Goal: Find specific page/section: Find specific page/section

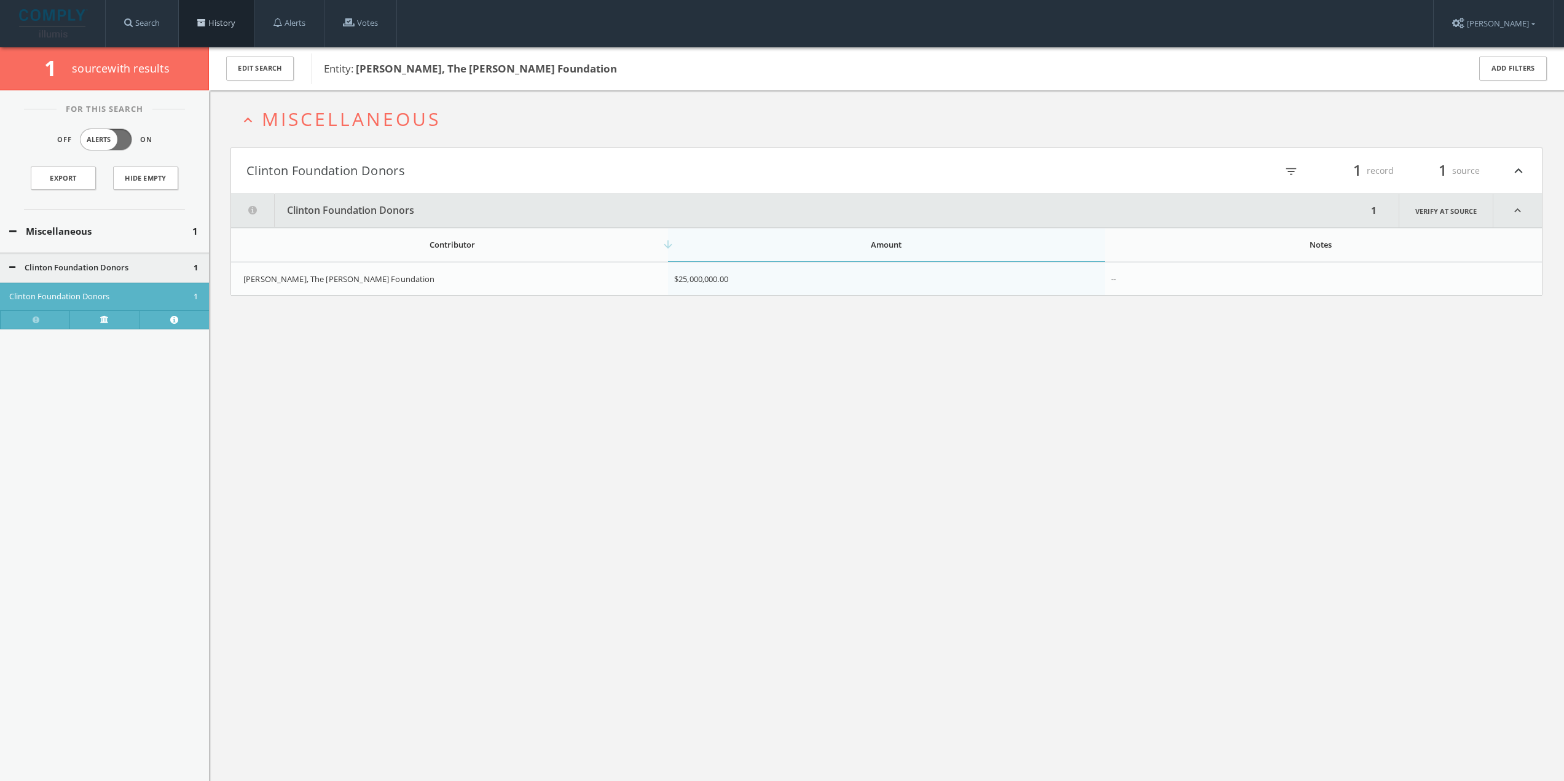
click at [195, 26] on link "History" at bounding box center [216, 23] width 75 height 47
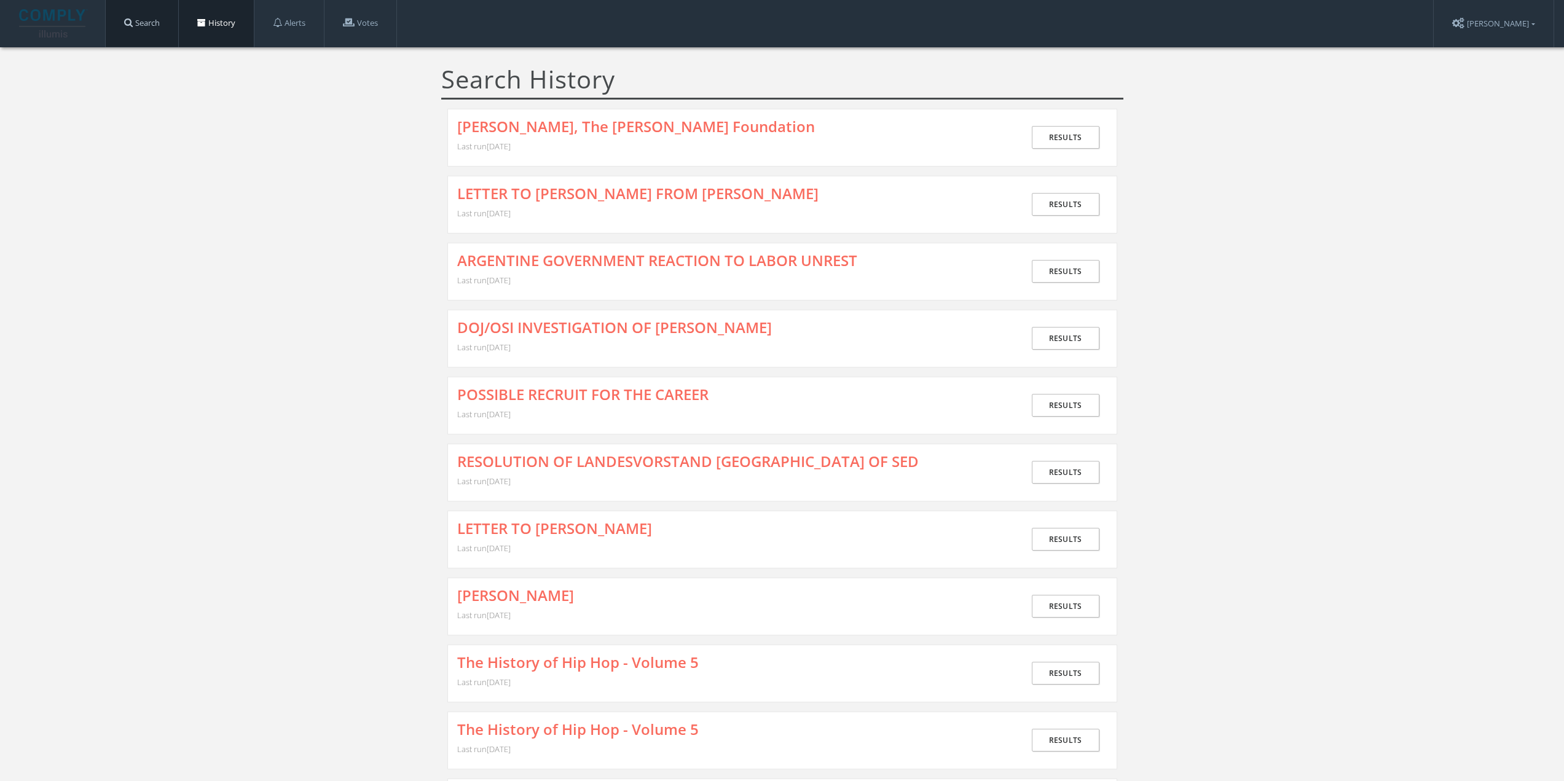
click at [148, 23] on link "Search" at bounding box center [142, 23] width 72 height 47
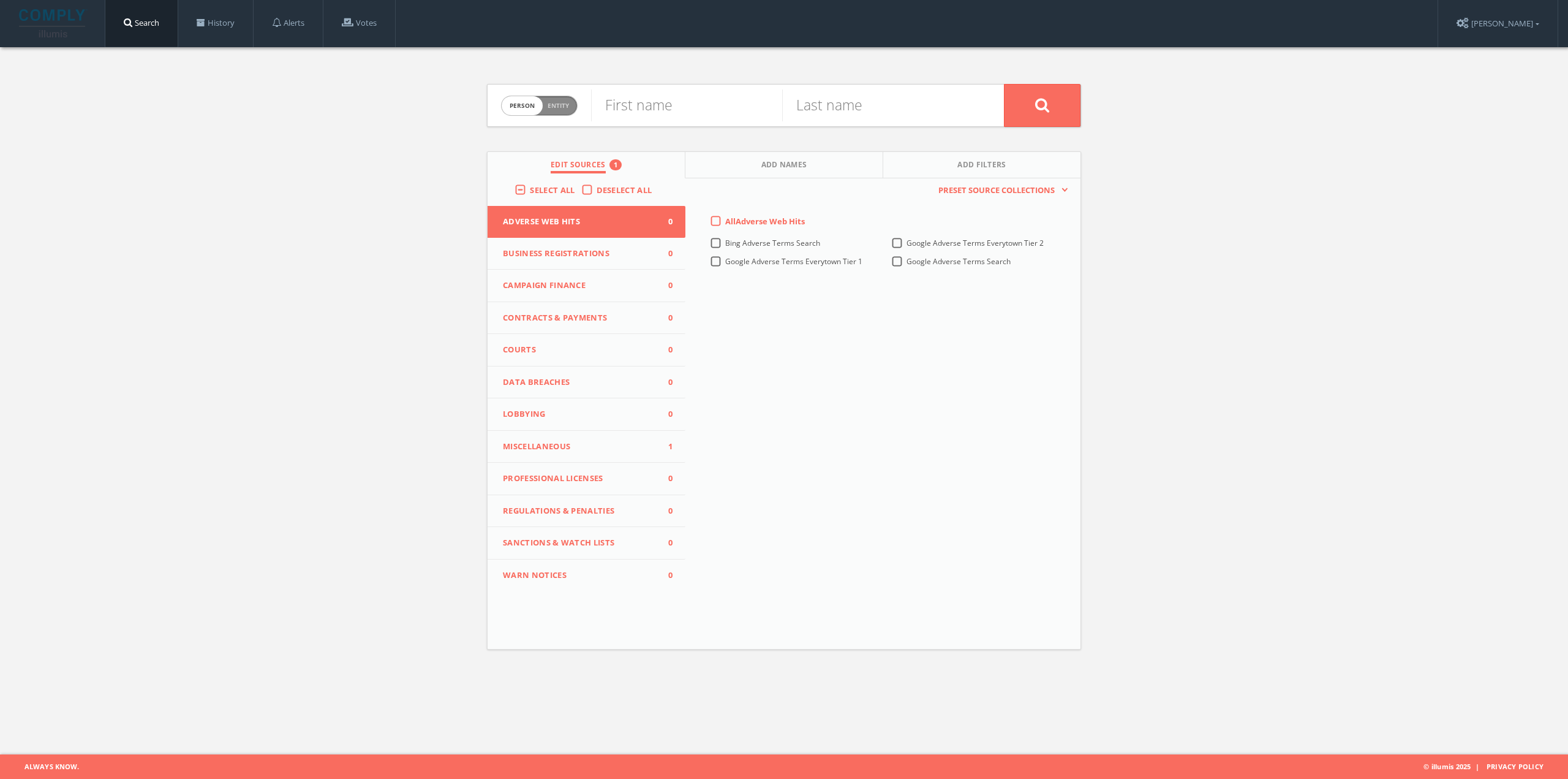
drag, startPoint x: 643, startPoint y: 280, endPoint x: 636, endPoint y: 283, distance: 7.6
click at [642, 279] on span "Campaign Finance" at bounding box center [578, 285] width 152 height 12
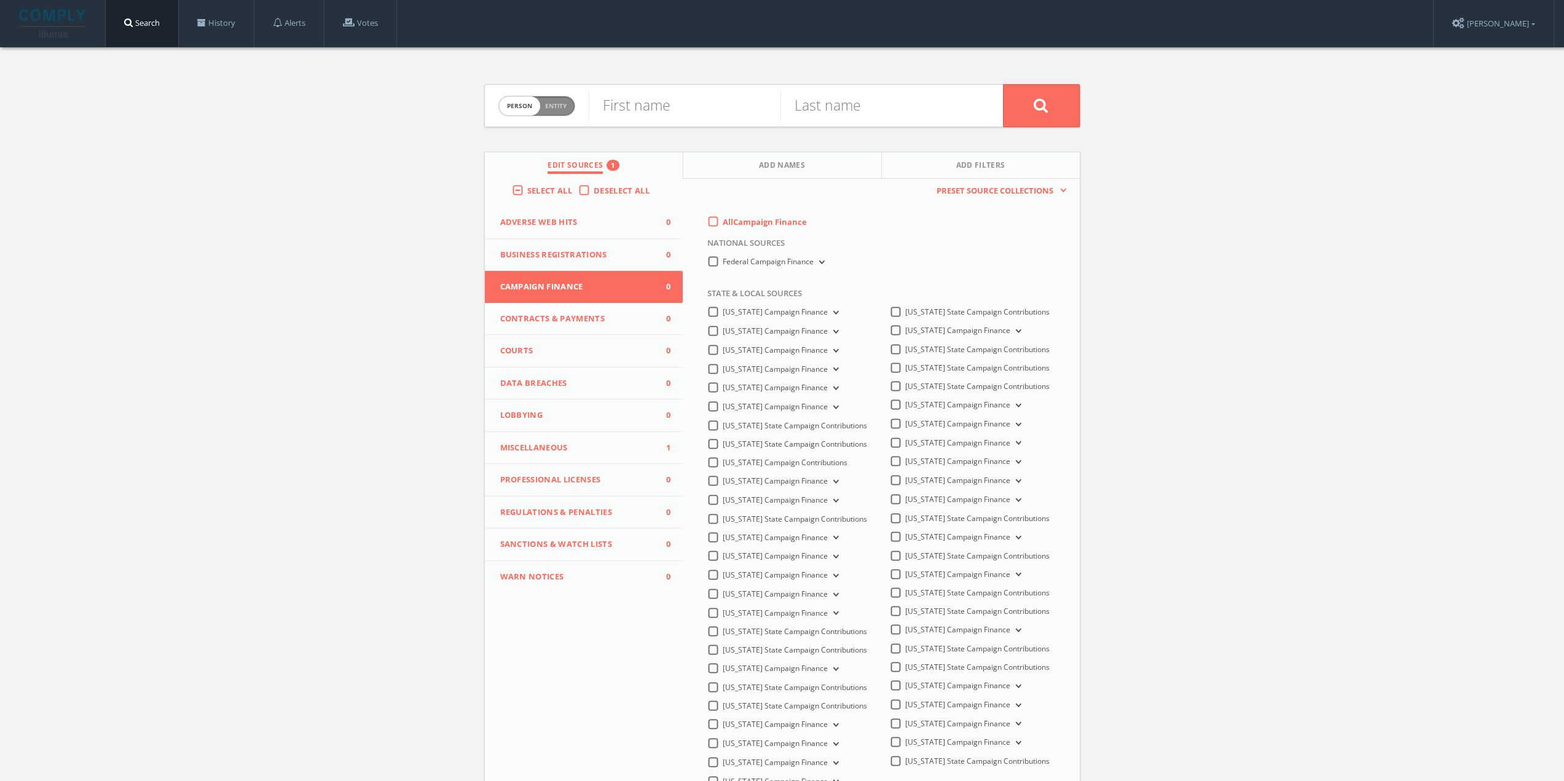
click at [589, 439] on button "Miscellaneous 1" at bounding box center [584, 448] width 198 height 33
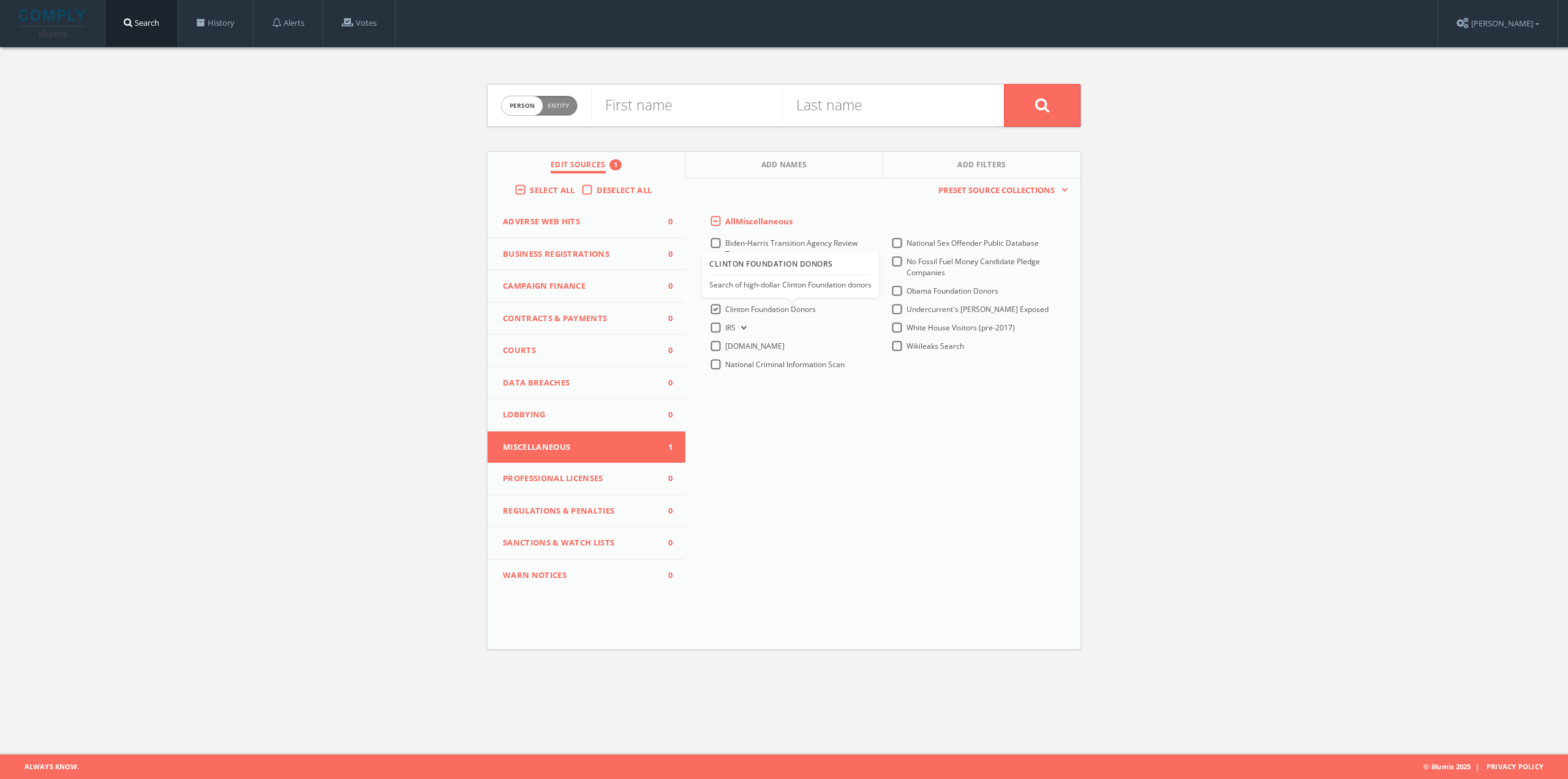
click at [740, 306] on span "Clinton Foundation Donors" at bounding box center [770, 309] width 91 height 10
click at [0, 0] on Donors-all "Clinton Foundation Donors" at bounding box center [0, 0] width 0 height 0
